Goal: Find specific page/section: Find specific page/section

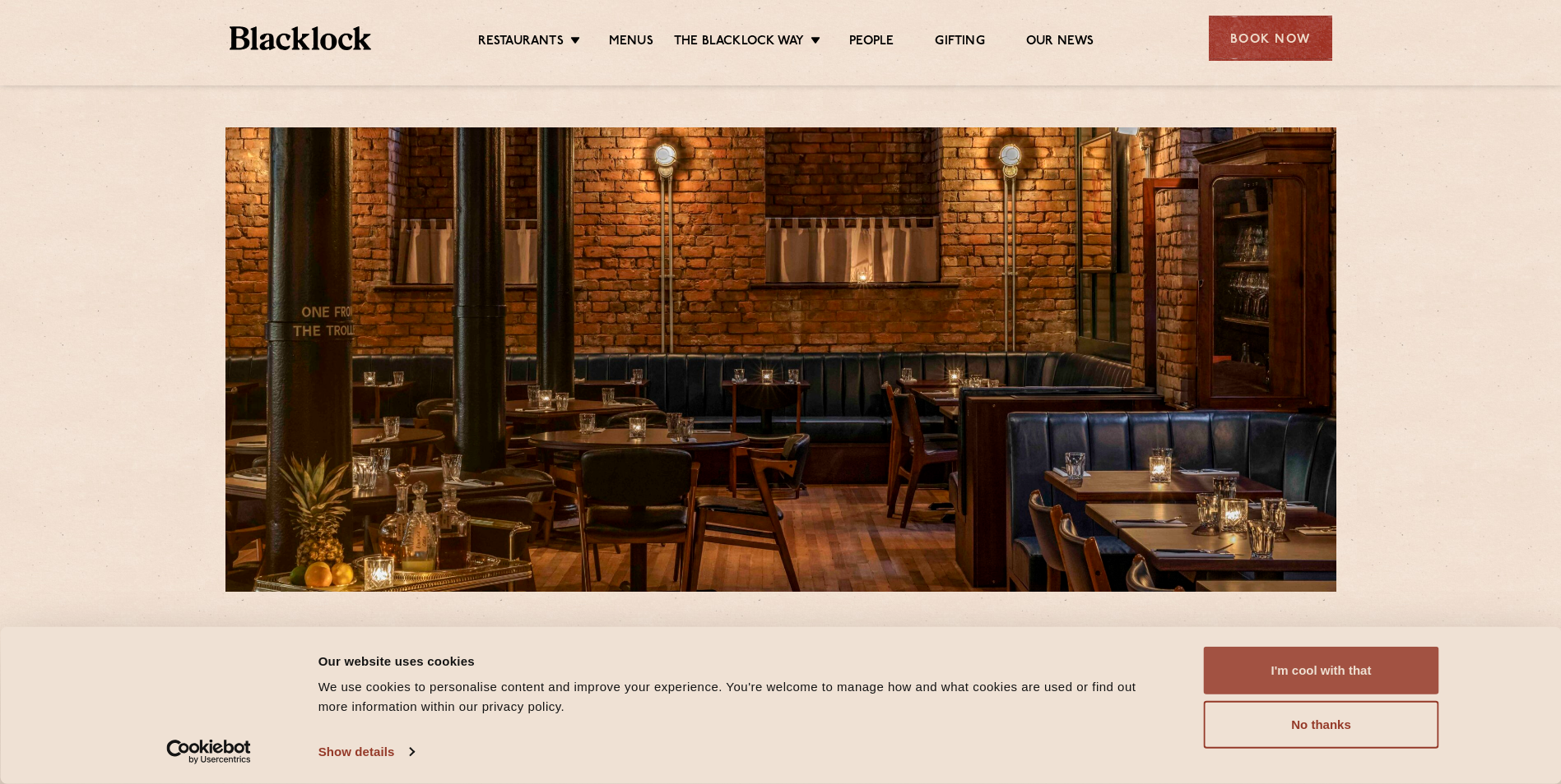
click at [1317, 662] on button "I'm cool with that" at bounding box center [1321, 671] width 235 height 48
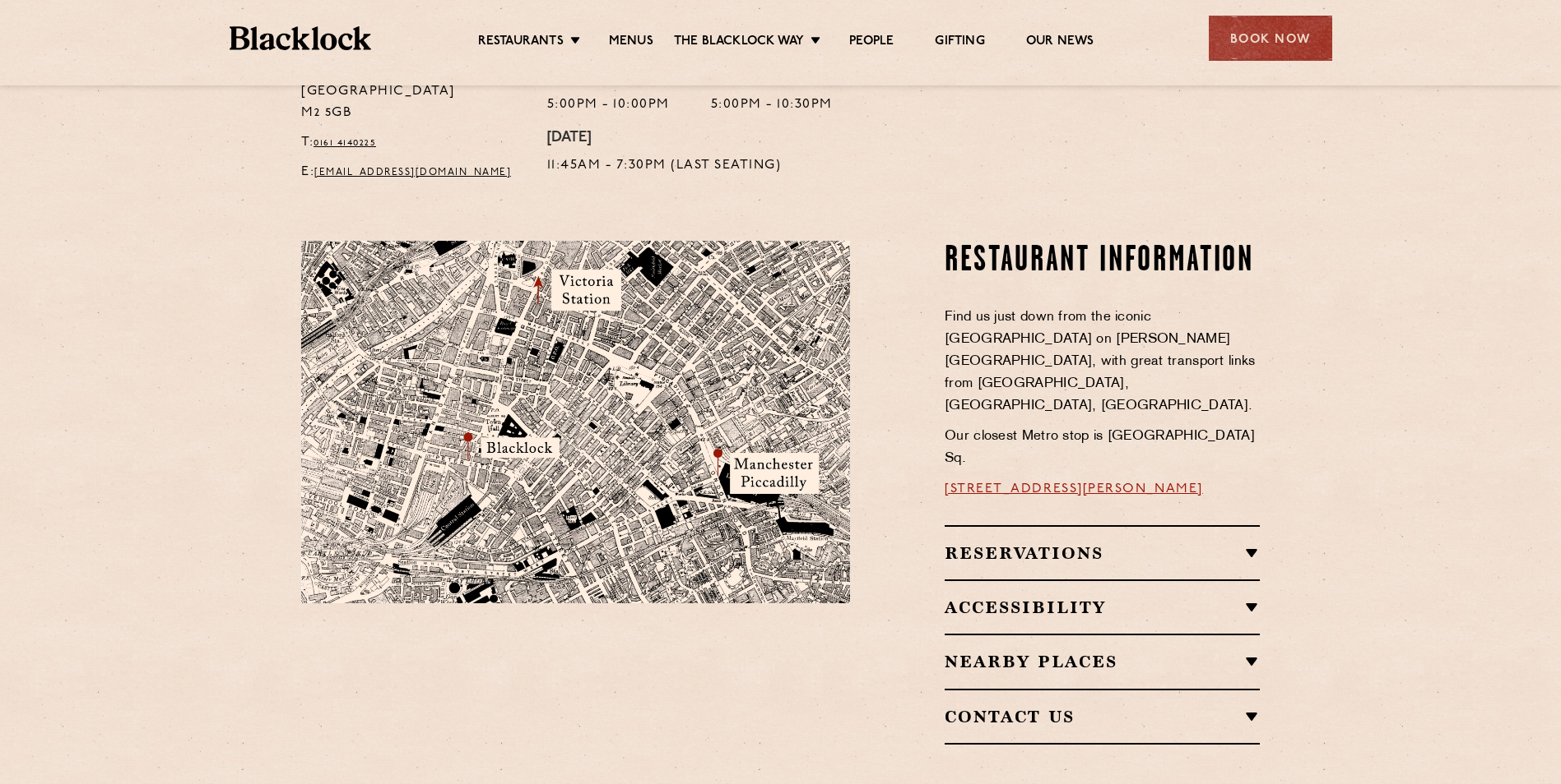
scroll to position [822, 0]
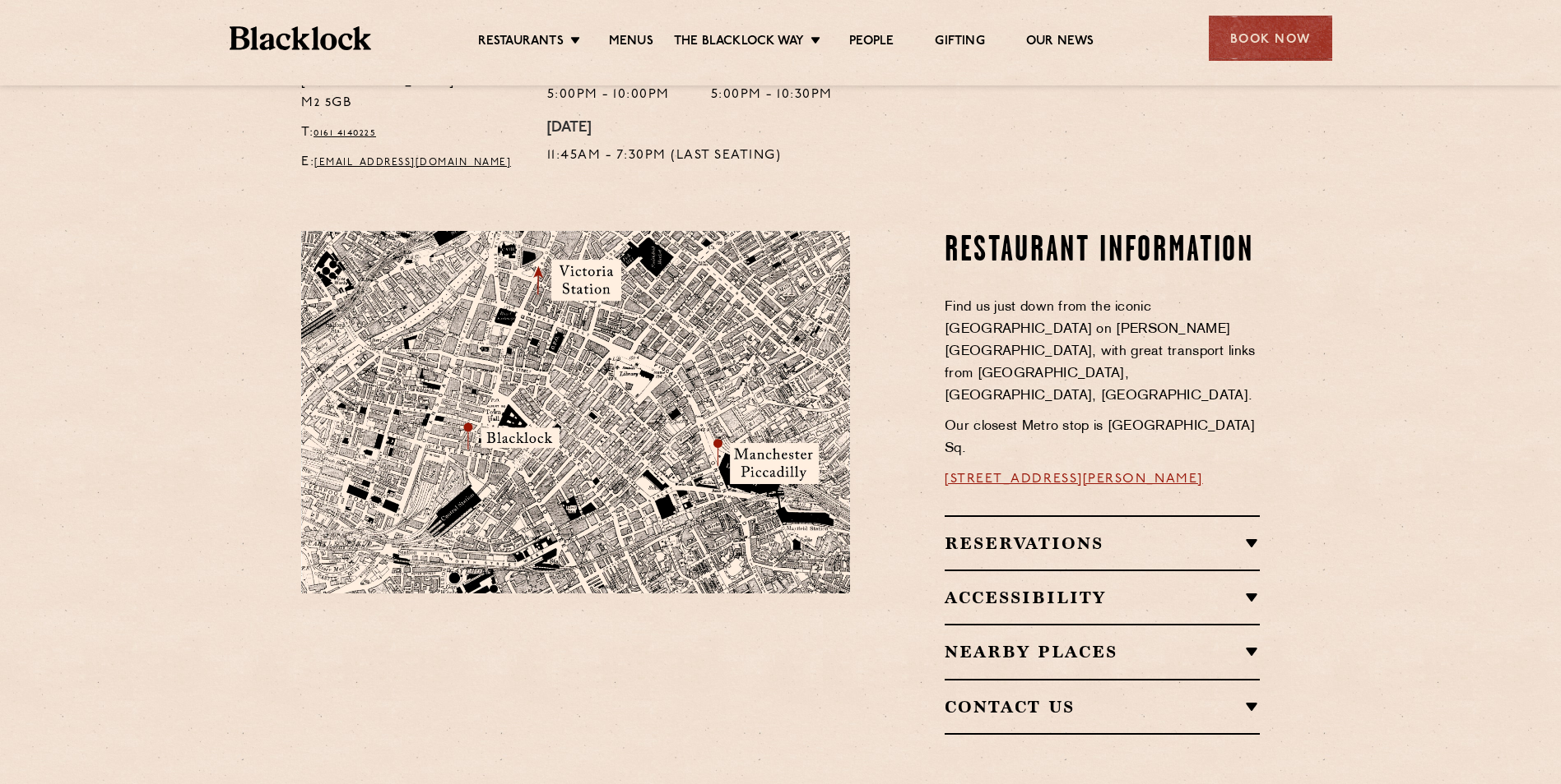
click at [1253, 534] on h2 "Reservations" at bounding box center [1102, 544] width 315 height 19
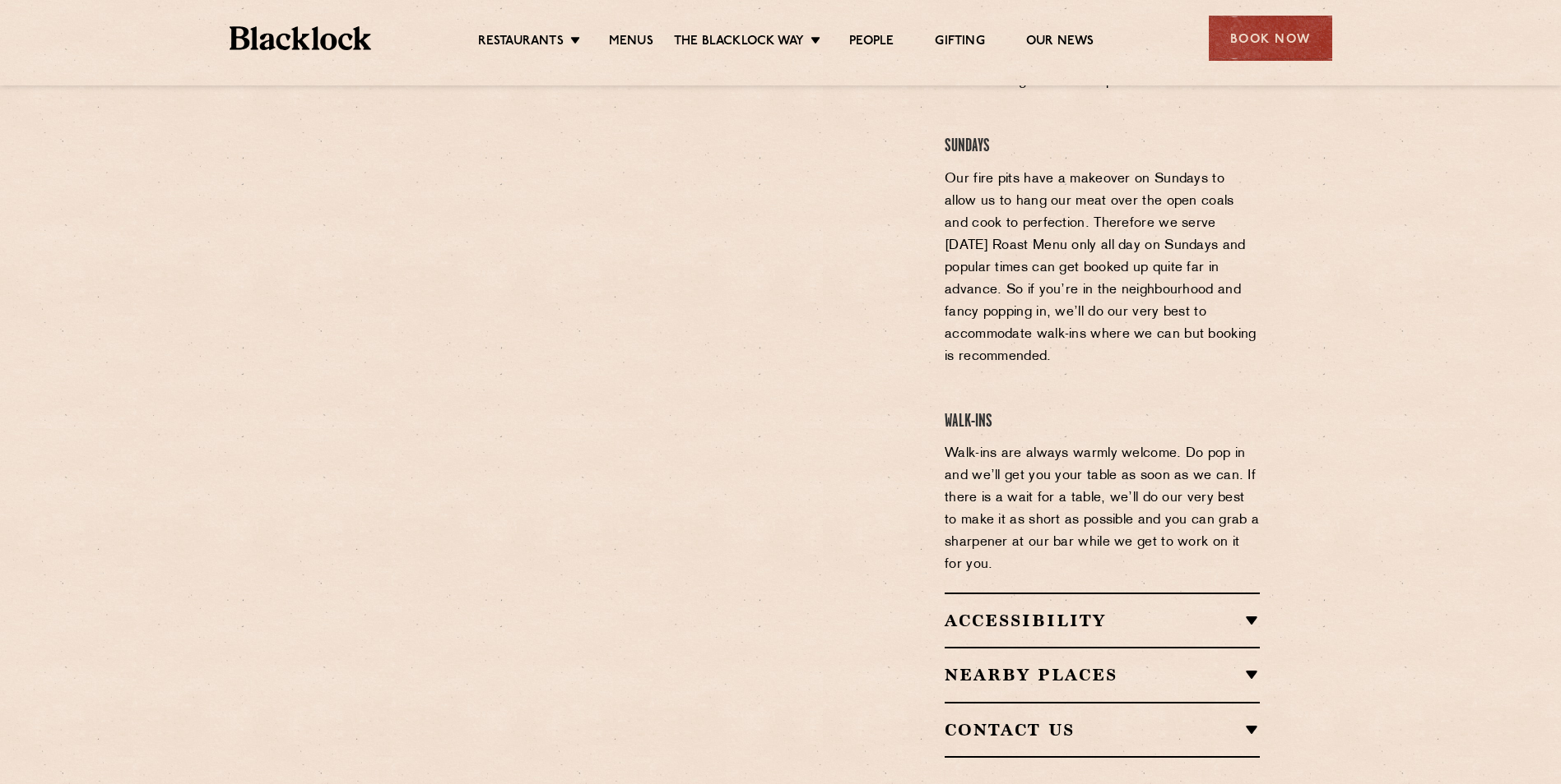
scroll to position [1480, 0]
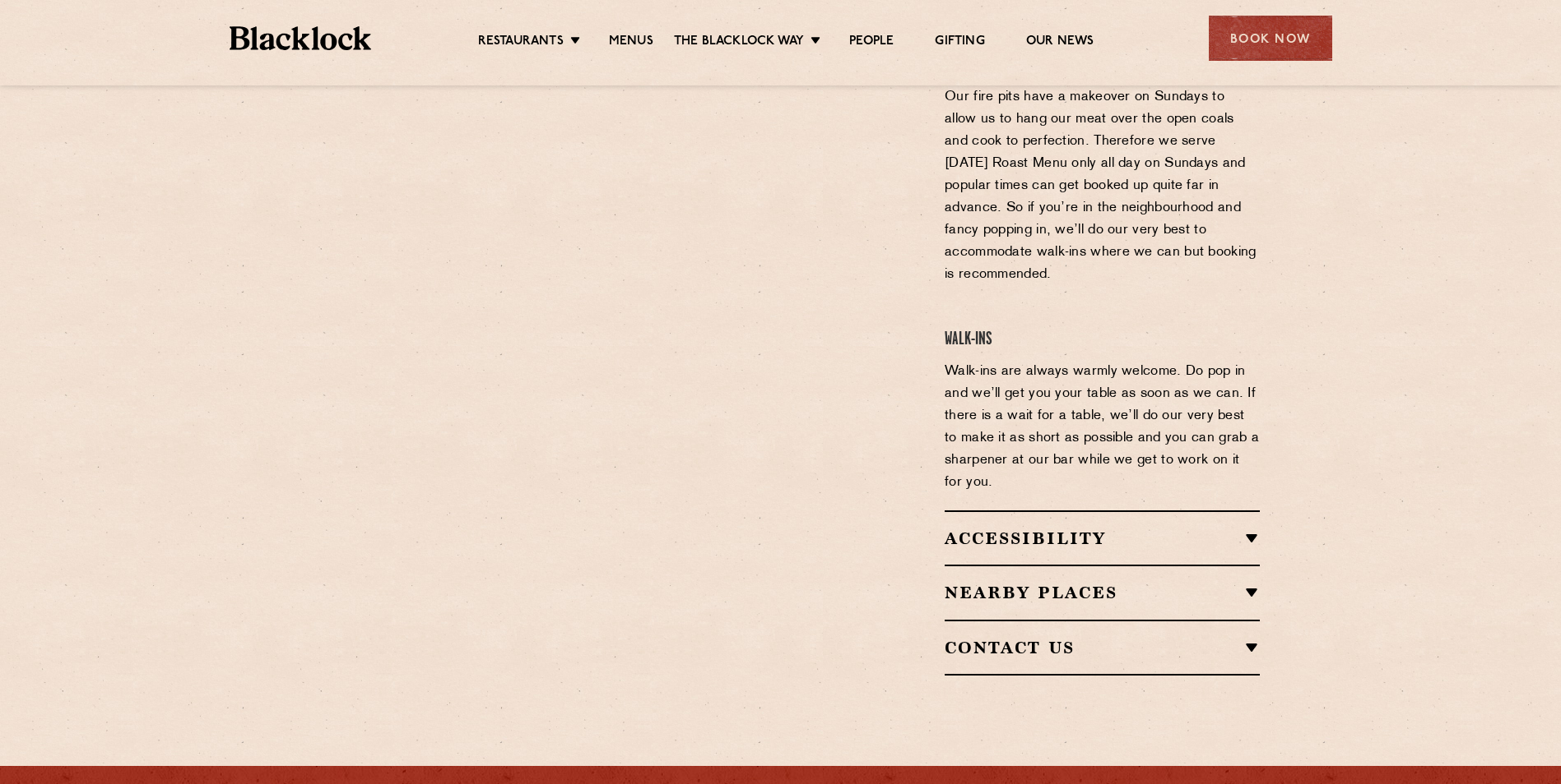
click at [1252, 583] on h2 "Nearby Places" at bounding box center [1102, 593] width 315 height 19
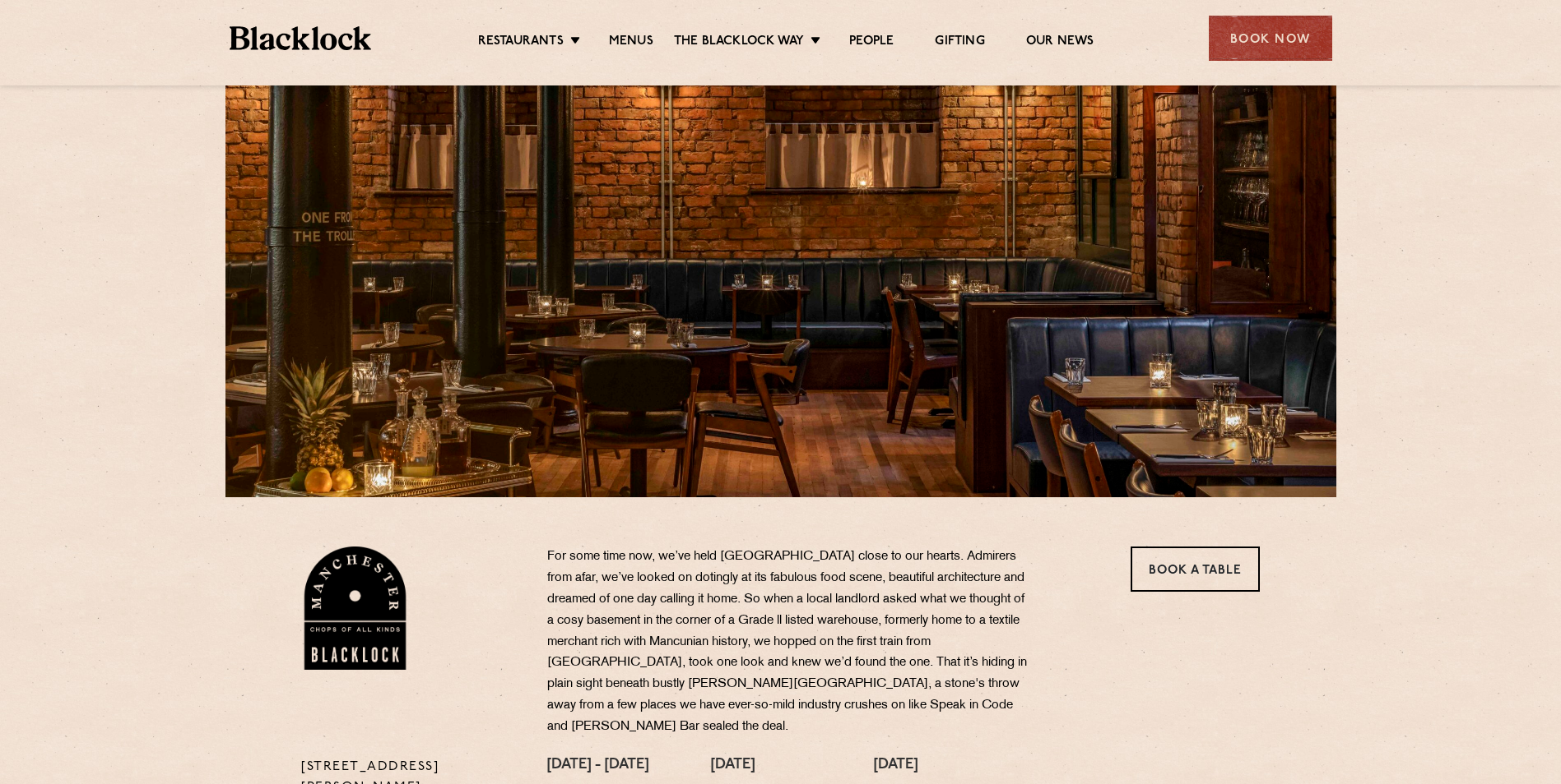
scroll to position [0, 0]
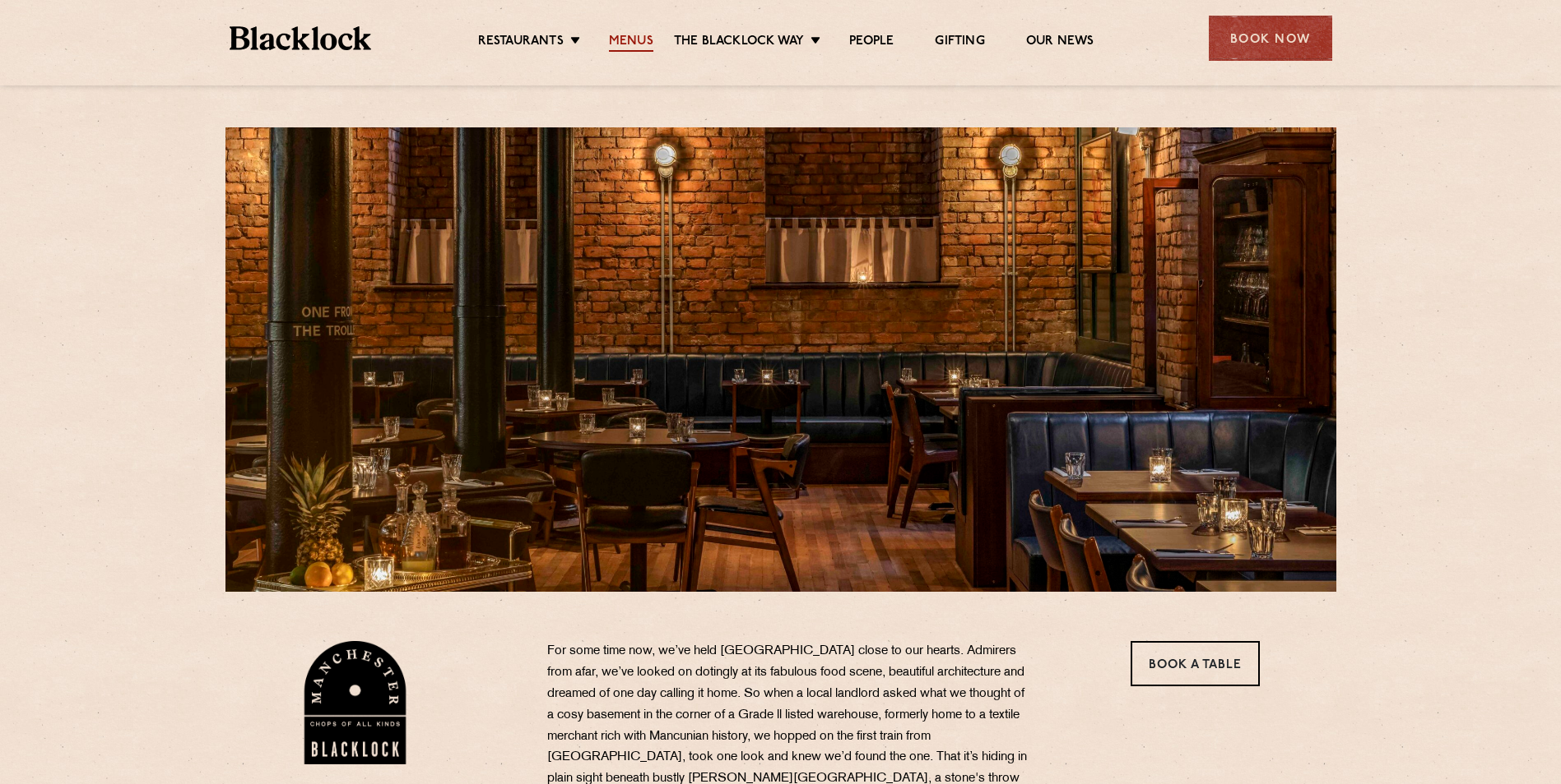
click at [643, 40] on link "Menus" at bounding box center [631, 42] width 44 height 18
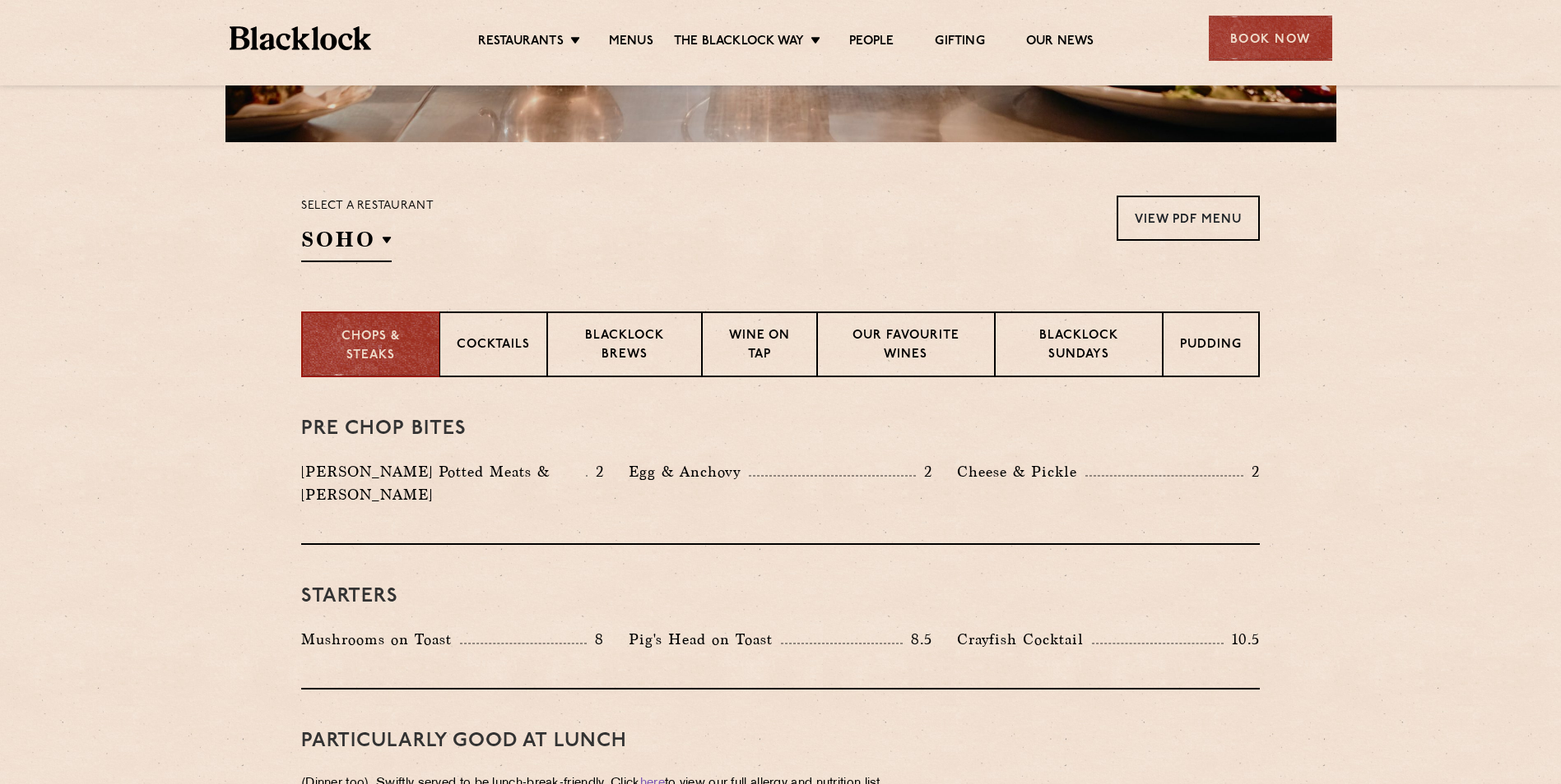
scroll to position [493, 0]
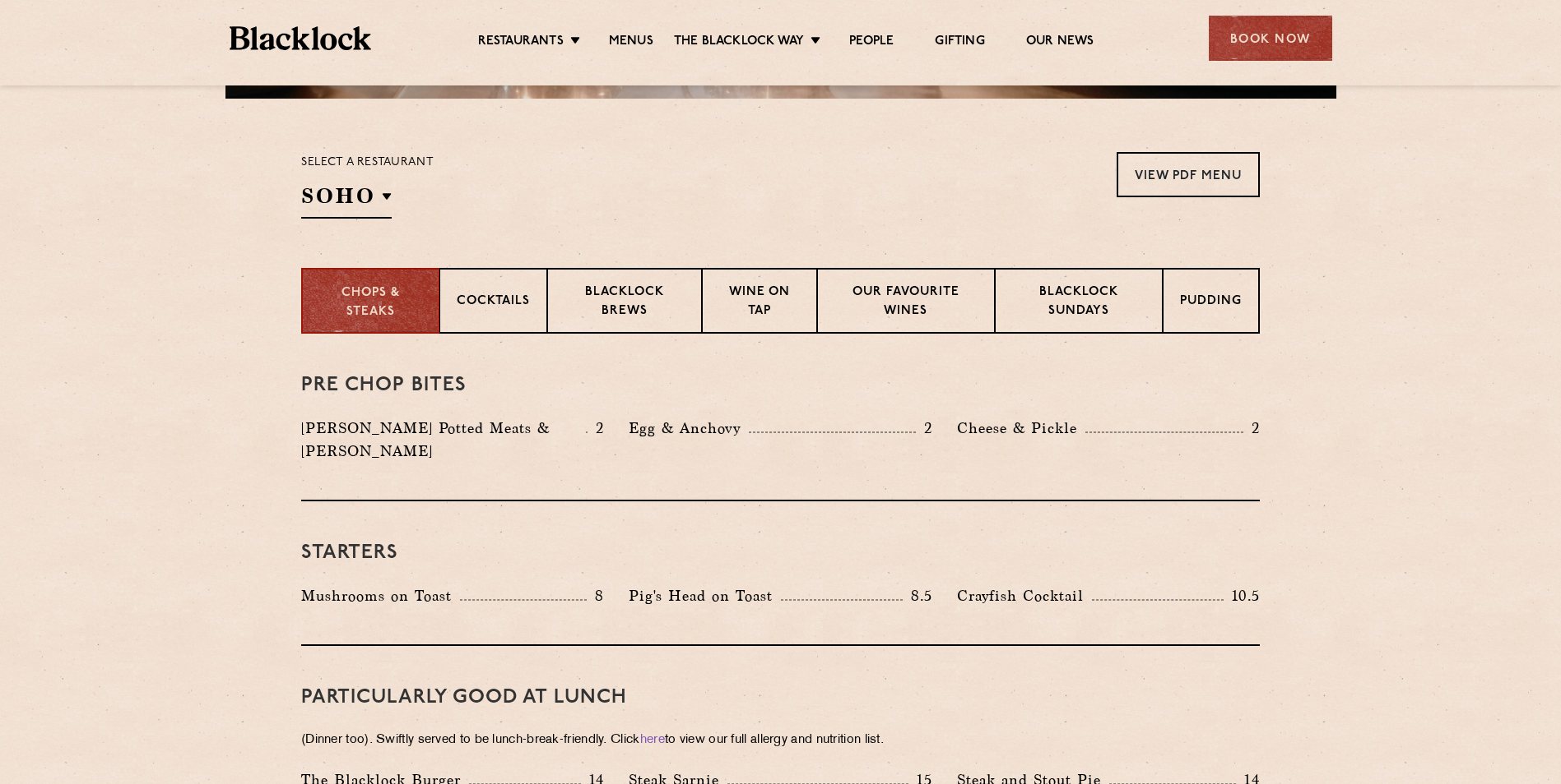
click at [393, 195] on div "Select a restaurant SOHO Soho Birmingham City Shoreditch Covent Garden Canary W…" at bounding box center [368, 186] width 132 height 67
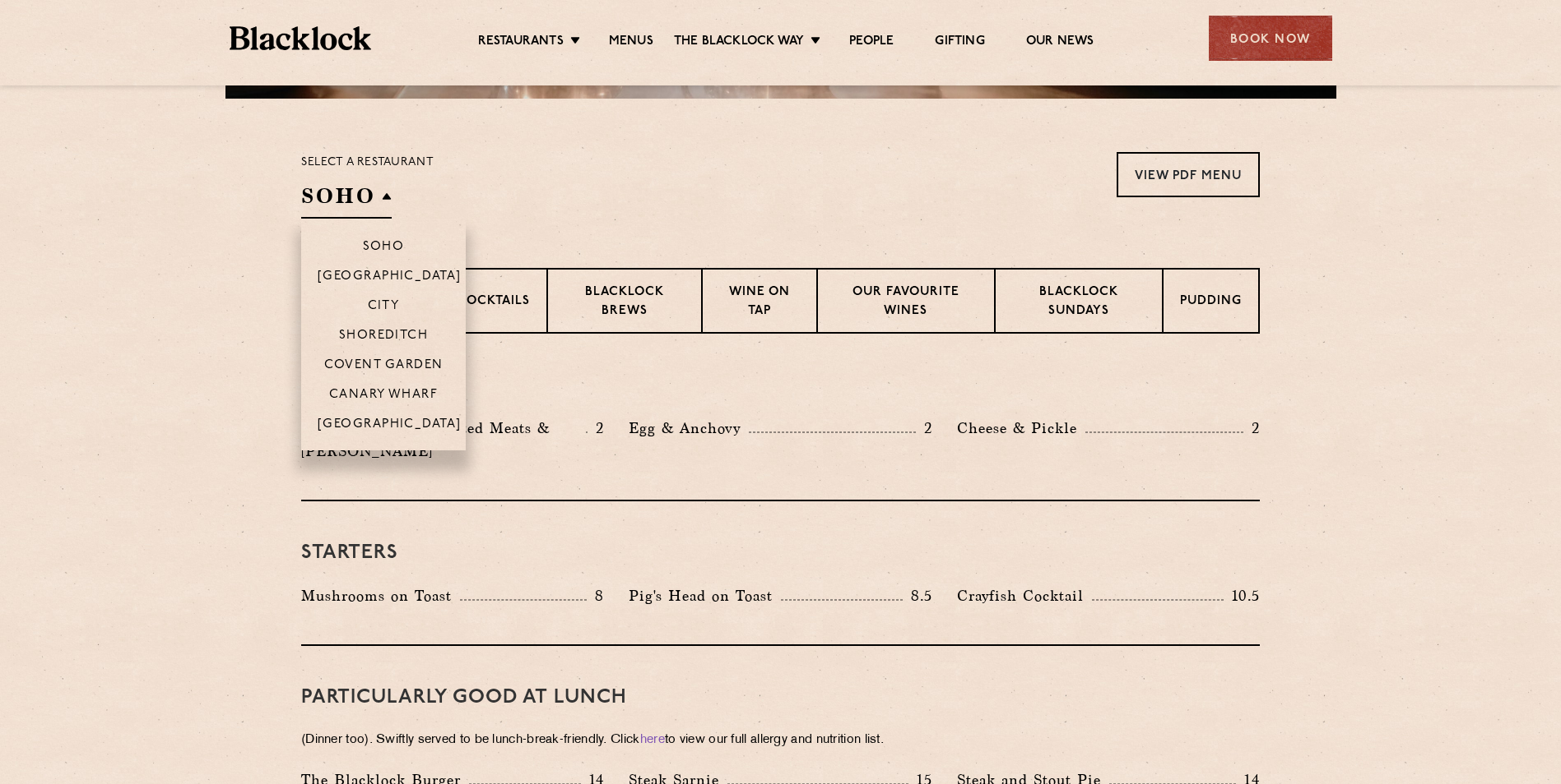
click at [385, 194] on h2 "SOHO" at bounding box center [346, 200] width 91 height 37
click at [378, 425] on p "[GEOGRAPHIC_DATA]" at bounding box center [389, 425] width 144 height 17
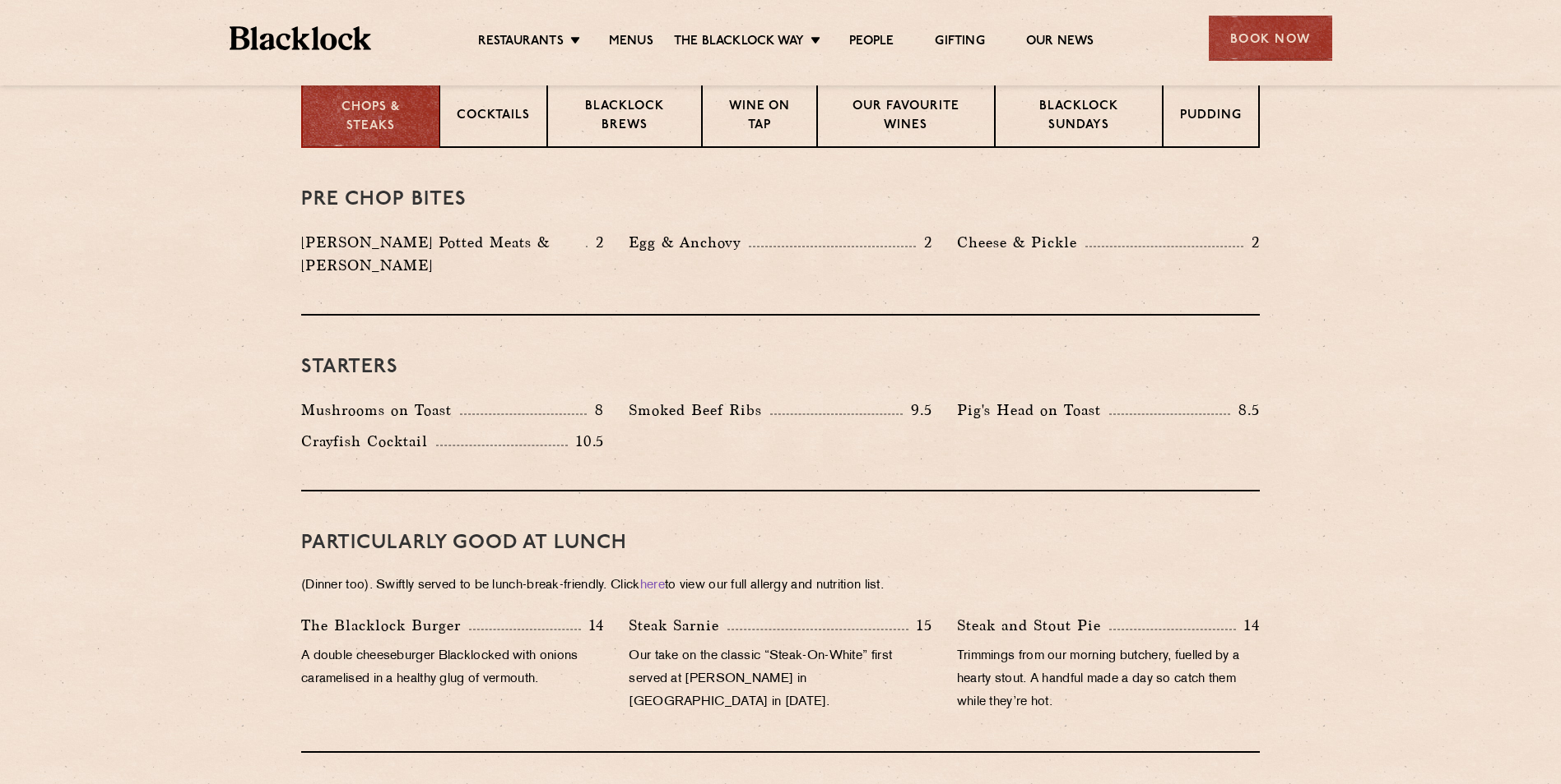
scroll to position [0, 0]
